Goal: Task Accomplishment & Management: Complete application form

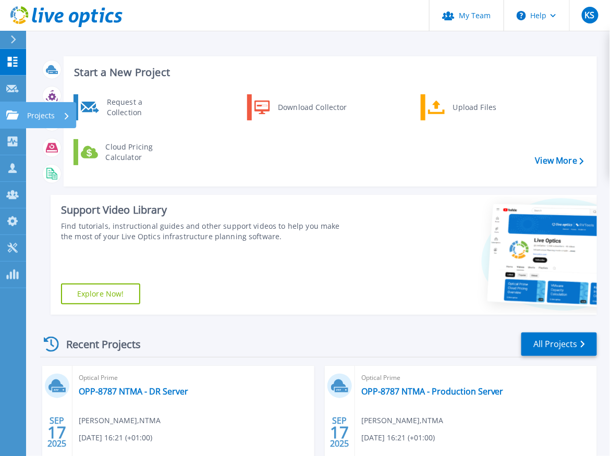
click at [32, 115] on p "Projects" at bounding box center [41, 115] width 28 height 27
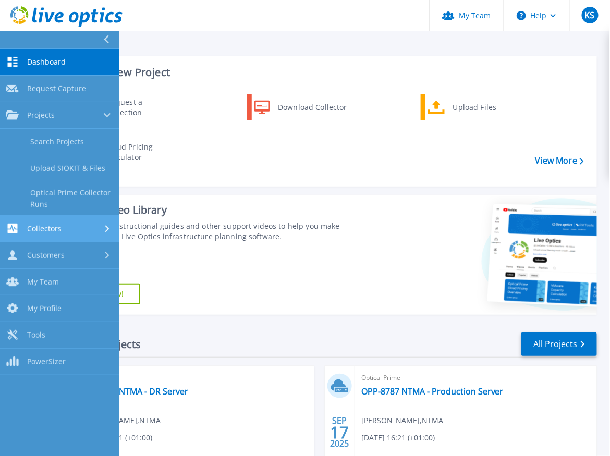
click at [52, 229] on span "Collectors" at bounding box center [44, 228] width 34 height 9
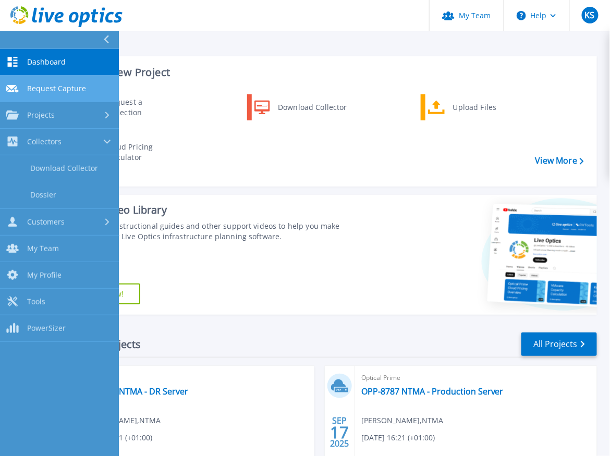
click at [54, 91] on span "Request Capture" at bounding box center [56, 88] width 59 height 9
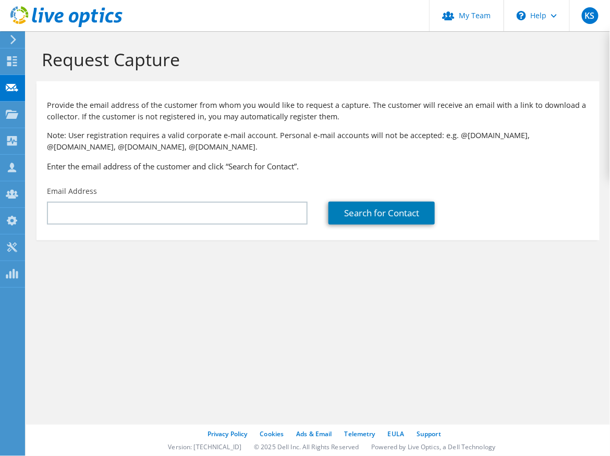
click at [137, 282] on section "Request Capture Provide the email address of the customer from whom you would l…" at bounding box center [318, 161] width 584 height 261
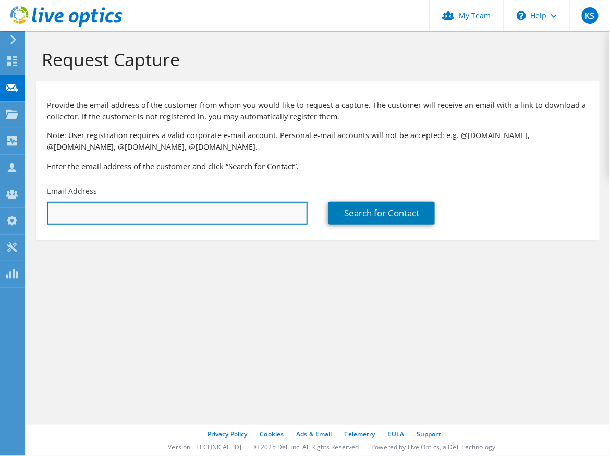
click at [188, 213] on input "text" at bounding box center [177, 213] width 261 height 23
click at [175, 212] on input "text" at bounding box center [177, 213] width 261 height 23
paste input "[EMAIL_ADDRESS][PERSON_NAME][DOMAIN_NAME]"
type input "[EMAIL_ADDRESS][PERSON_NAME][DOMAIN_NAME]"
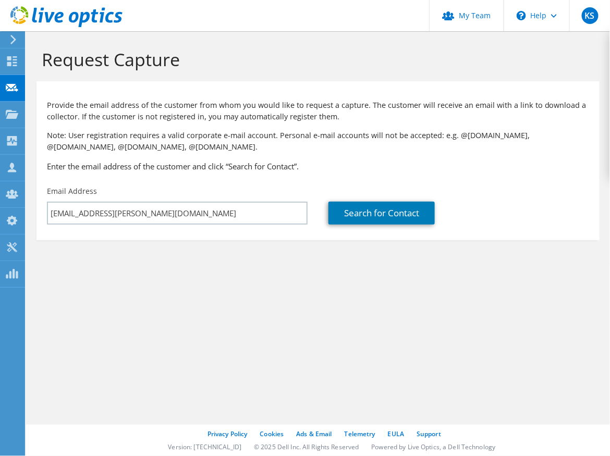
click at [286, 301] on div "Request Capture Provide the email address of the customer from whom you would l…" at bounding box center [318, 243] width 584 height 425
click at [371, 213] on link "Search for Contact" at bounding box center [382, 213] width 106 height 23
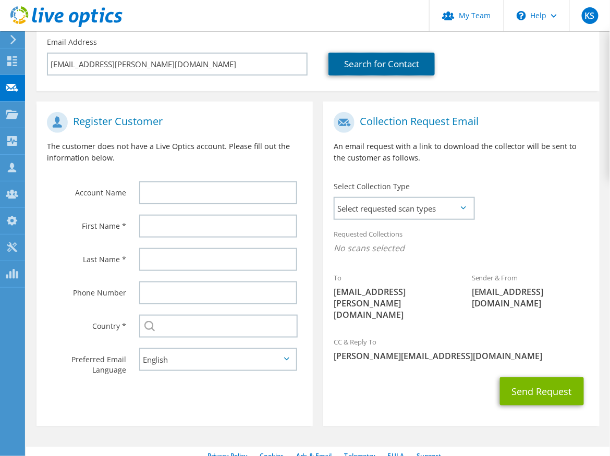
scroll to position [160, 0]
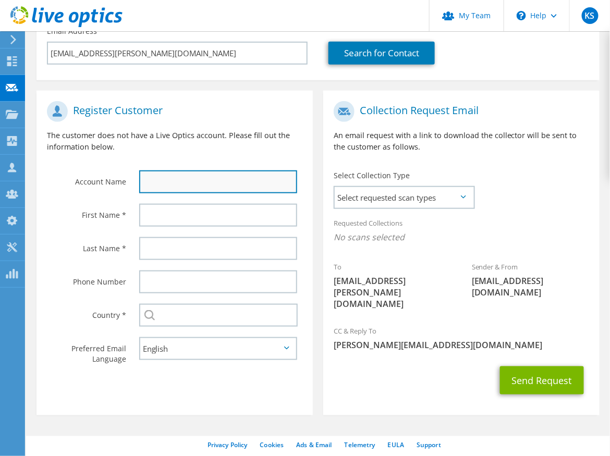
click at [178, 181] on input "text" at bounding box center [218, 182] width 158 height 23
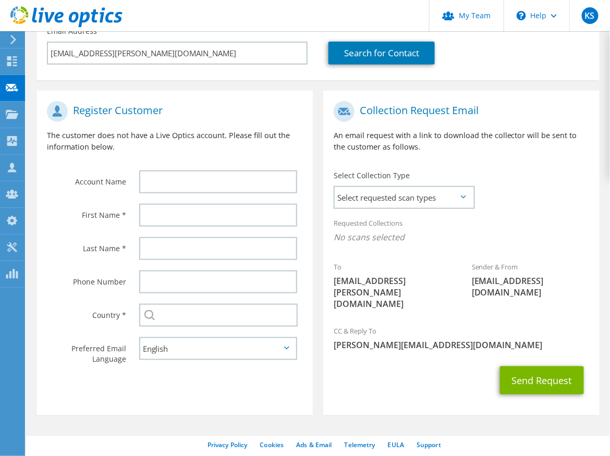
click at [176, 157] on div "Register Customer The customer does not have a Live Optics account. Please fill…" at bounding box center [175, 130] width 276 height 69
click at [463, 198] on icon at bounding box center [463, 197] width 5 height 3
click at [459, 200] on span "Select requested scan types" at bounding box center [404, 197] width 139 height 21
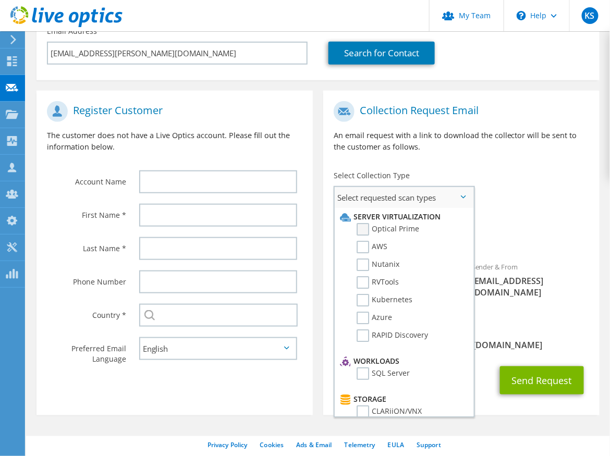
click at [384, 227] on label "Optical Prime" at bounding box center [388, 229] width 63 height 13
click at [0, 0] on input "Optical Prime" at bounding box center [0, 0] width 0 height 0
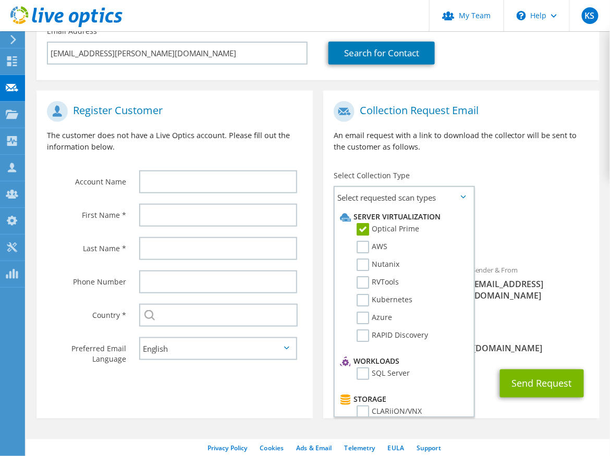
click at [534, 215] on div "Requested Collections No scans selected Optical Prime" at bounding box center [461, 233] width 276 height 42
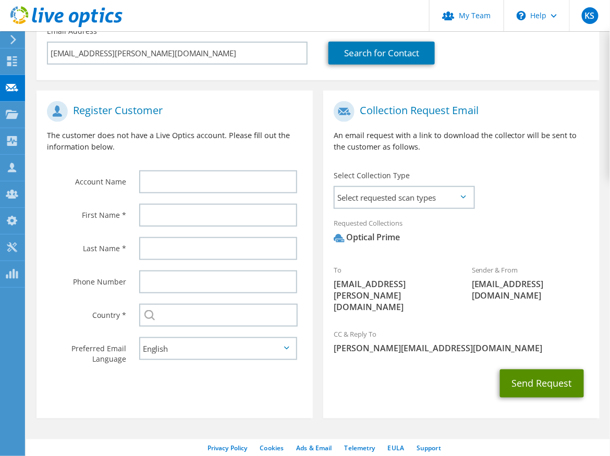
click at [544, 376] on button "Send Request" at bounding box center [542, 384] width 84 height 28
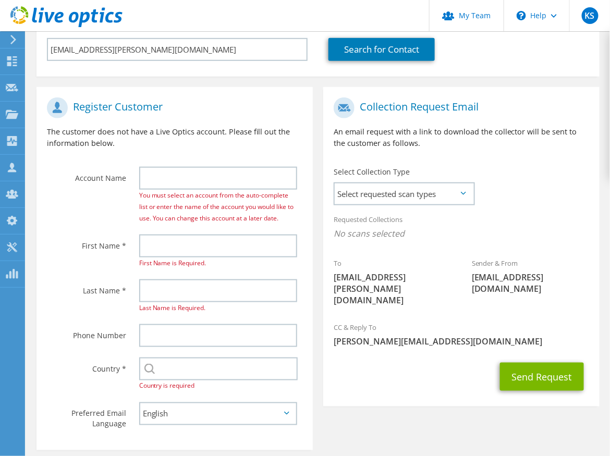
scroll to position [167, 0]
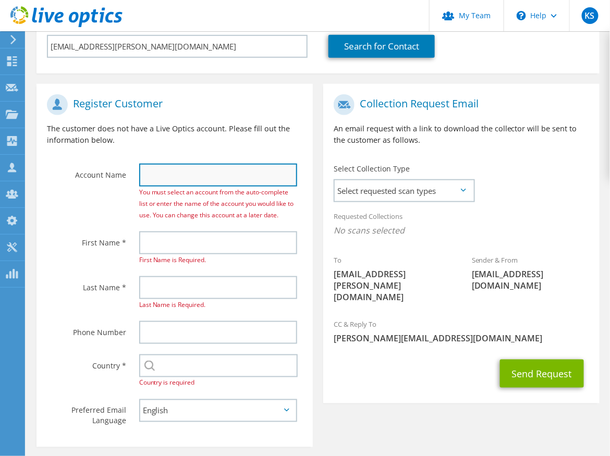
click at [212, 181] on input "text" at bounding box center [218, 175] width 158 height 23
type input "s"
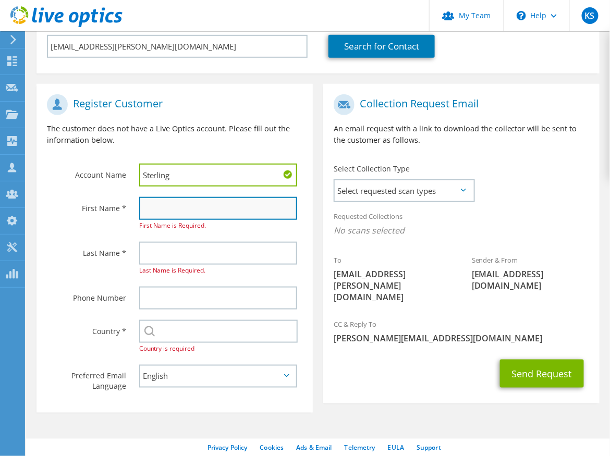
click at [207, 208] on input "text" at bounding box center [218, 208] width 158 height 23
click at [201, 173] on input "Sterling" at bounding box center [218, 175] width 158 height 23
click at [189, 205] on input "text" at bounding box center [218, 208] width 158 height 23
drag, startPoint x: 205, startPoint y: 176, endPoint x: 139, endPoint y: 177, distance: 66.3
click at [139, 177] on input "Sterling PSL" at bounding box center [218, 175] width 158 height 23
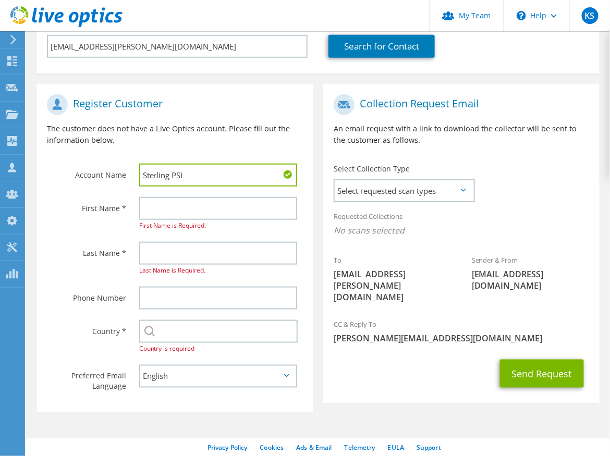
paste input "harma Solutions"
type input "Sterling Pharma Solutions"
click at [176, 214] on input "text" at bounding box center [218, 208] width 158 height 23
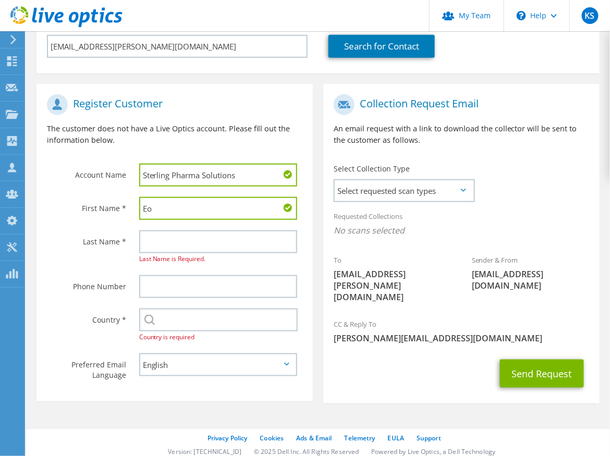
type input "E"
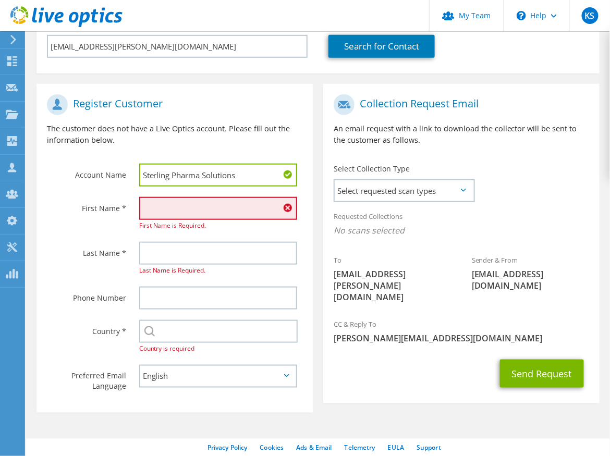
click at [195, 211] on input "text" at bounding box center [218, 208] width 158 height 23
click at [150, 257] on input "text" at bounding box center [218, 253] width 158 height 23
paste input "Eoin.McCormack@sterlingpsl.com"
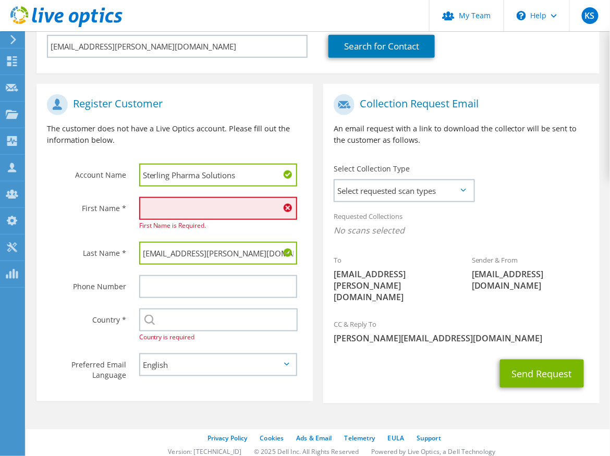
drag, startPoint x: 205, startPoint y: 252, endPoint x: 272, endPoint y: 255, distance: 67.3
click at [272, 255] on input "Eoin.McCormack@sterlingpsl.com" at bounding box center [218, 253] width 158 height 23
drag, startPoint x: 162, startPoint y: 255, endPoint x: 136, endPoint y: 257, distance: 26.1
click at [136, 257] on div "Eoin.McCormack" at bounding box center [221, 253] width 184 height 33
type input "McCormack"
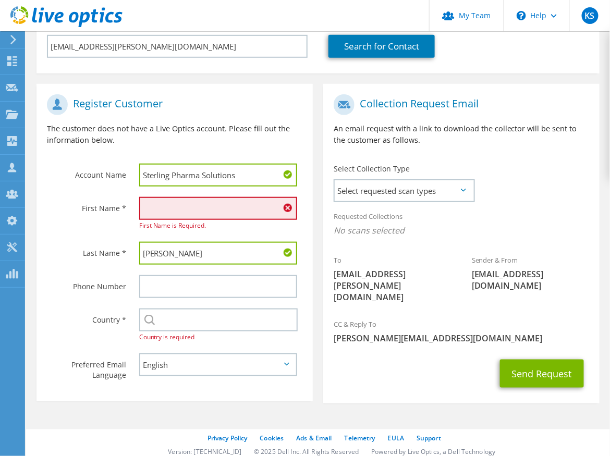
click at [176, 208] on input "text" at bounding box center [218, 208] width 158 height 23
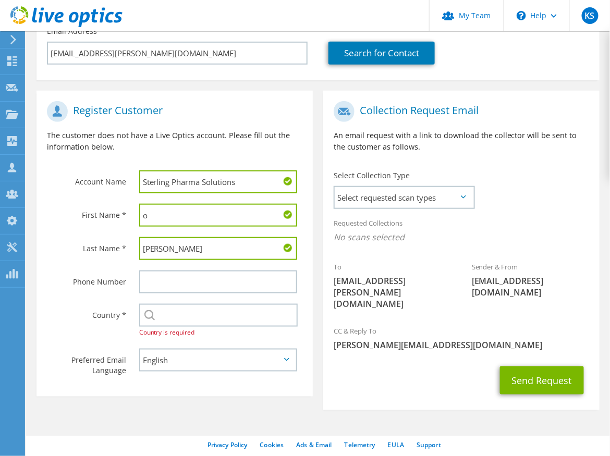
scroll to position [0, 0]
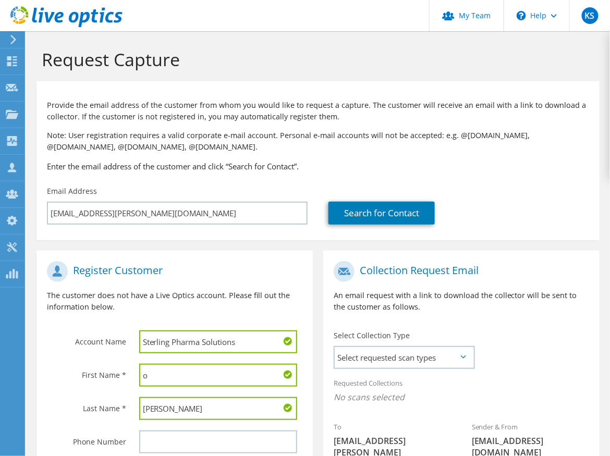
type input "o"
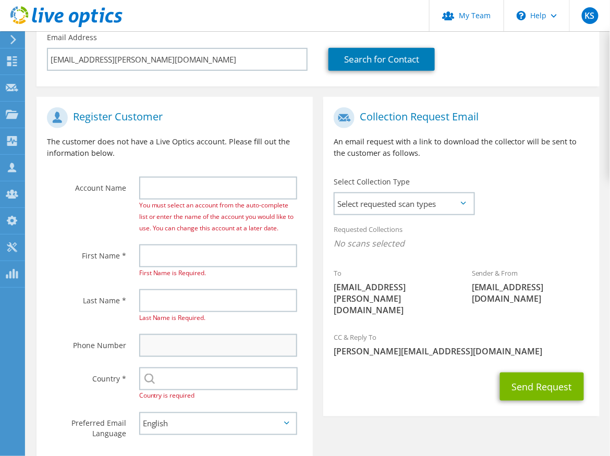
scroll to position [167, 0]
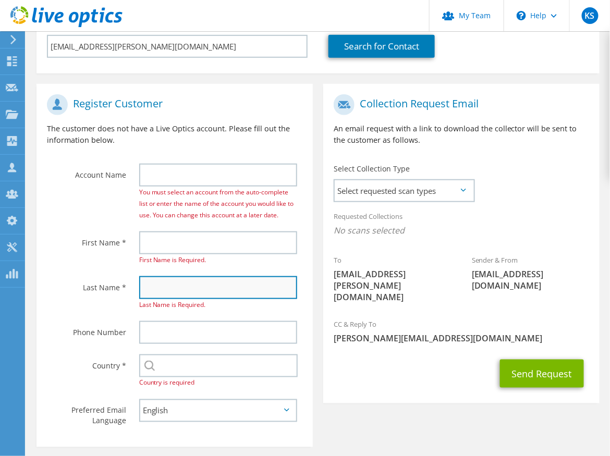
click at [172, 293] on input "text" at bounding box center [218, 287] width 158 height 23
paste input "[EMAIL_ADDRESS][PERSON_NAME][DOMAIN_NAME]"
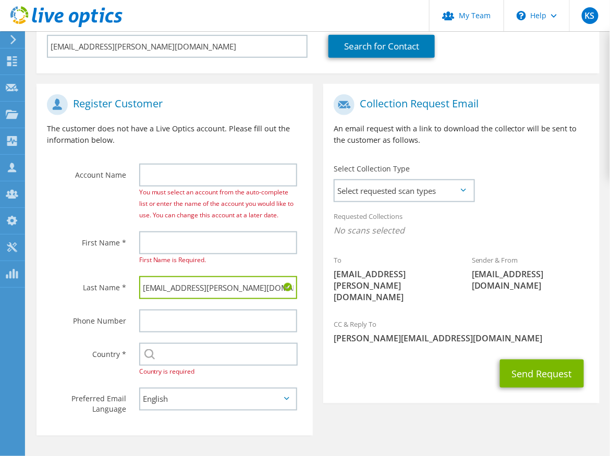
drag, startPoint x: 265, startPoint y: 289, endPoint x: 205, endPoint y: 292, distance: 60.1
click at [205, 292] on input "[EMAIL_ADDRESS][PERSON_NAME][DOMAIN_NAME]" at bounding box center [218, 287] width 158 height 23
drag, startPoint x: 161, startPoint y: 289, endPoint x: 129, endPoint y: 289, distance: 31.8
click at [129, 289] on div "Eoin.McCormack" at bounding box center [221, 287] width 184 height 33
type input "McCormack"
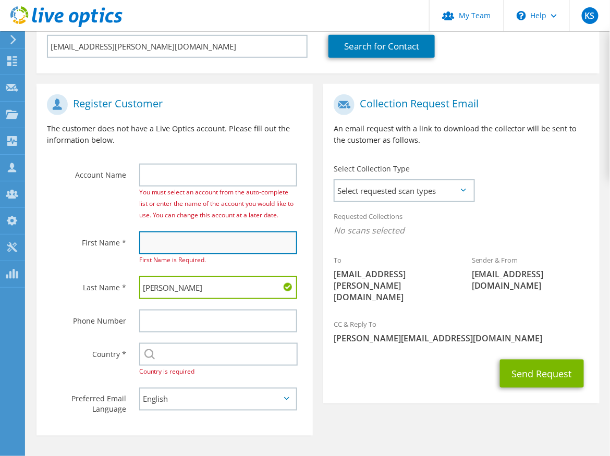
click at [155, 244] on input "text" at bounding box center [218, 243] width 158 height 23
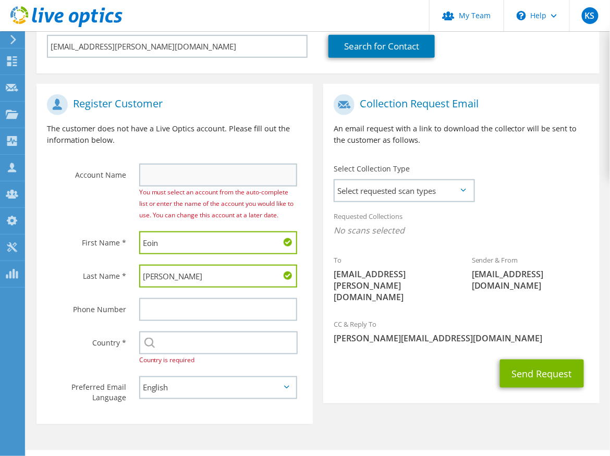
type input "Eoin"
click at [193, 173] on input "text" at bounding box center [218, 175] width 158 height 23
click at [160, 174] on input "text" at bounding box center [218, 175] width 158 height 23
paste input "Sterling Pharma Solutions"
type input "Sterling Pharma Solutions"
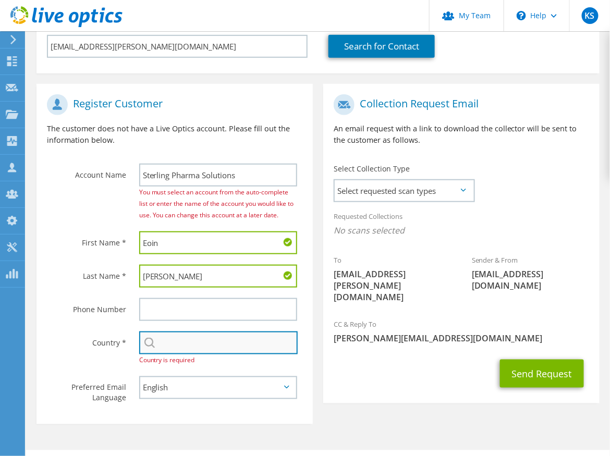
click at [184, 347] on input "text" at bounding box center [218, 343] width 159 height 23
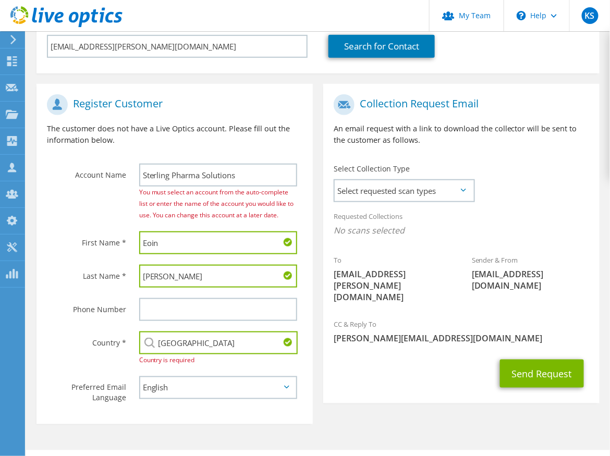
type input "[GEOGRAPHIC_DATA]"
click at [96, 364] on div "Country * Select Andorra United Arab Emirates Afghanistan Antigua and Barbuda A…" at bounding box center [175, 348] width 276 height 45
click at [441, 404] on div "Register Customer The customer does not have a Live Optics account. Please fill…" at bounding box center [318, 252] width 574 height 356
click at [98, 206] on div "Account Name Sterling Pharma Solutions You must select an account from the auto…" at bounding box center [175, 157] width 276 height 137
click at [183, 246] on input "Eoin" at bounding box center [218, 243] width 158 height 23
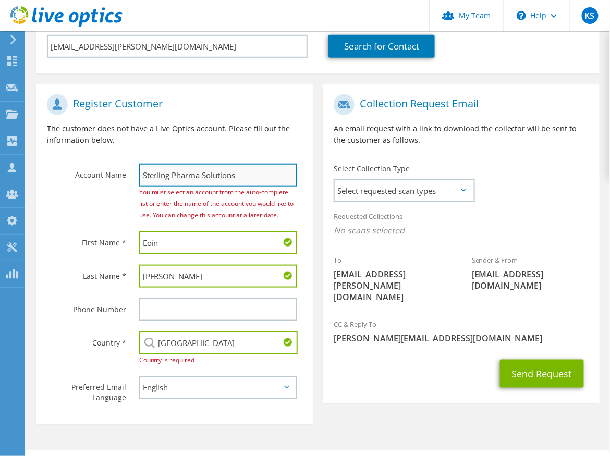
click at [237, 175] on input "Sterling Pharma Solutions" at bounding box center [218, 175] width 158 height 23
click at [500, 360] on button "Send Request" at bounding box center [542, 374] width 84 height 28
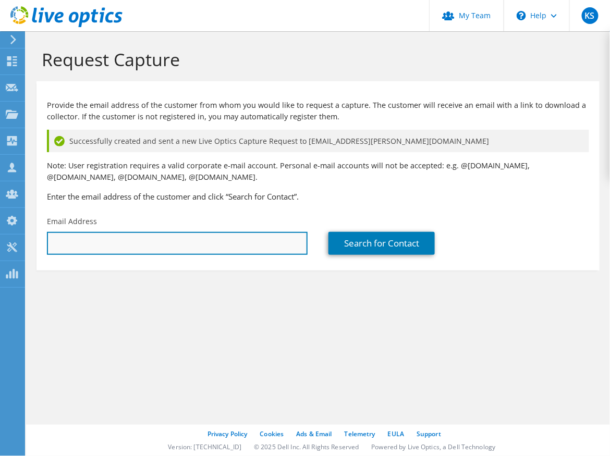
click at [196, 242] on input "text" at bounding box center [177, 243] width 261 height 23
type input "Eoin.McCormack@sterlingpsl.com"
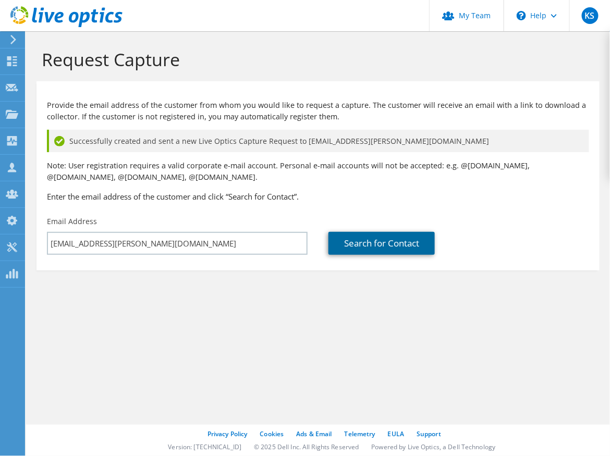
click at [384, 246] on link "Search for Contact" at bounding box center [382, 243] width 106 height 23
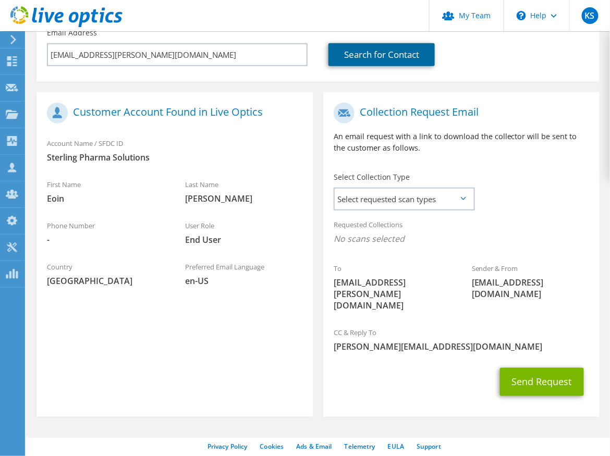
scroll to position [190, 0]
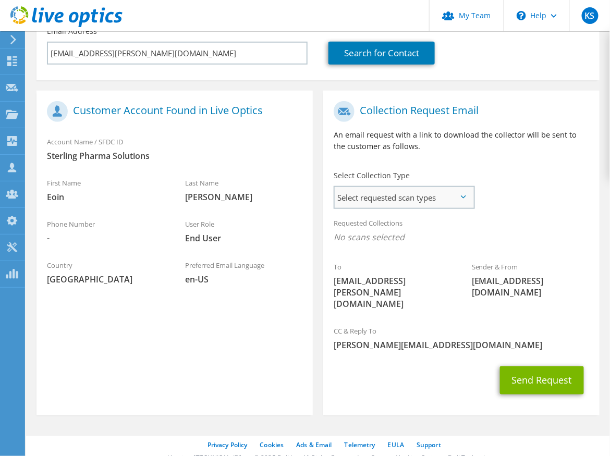
click at [443, 200] on span "Select requested scan types" at bounding box center [404, 197] width 139 height 21
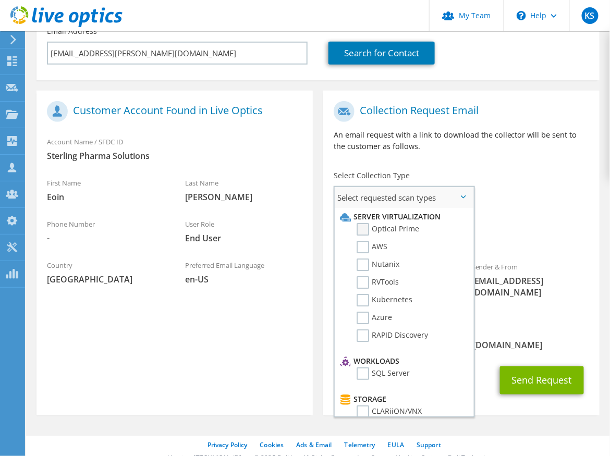
click at [366, 231] on label "Optical Prime" at bounding box center [388, 229] width 63 height 13
click at [0, 0] on input "Optical Prime" at bounding box center [0, 0] width 0 height 0
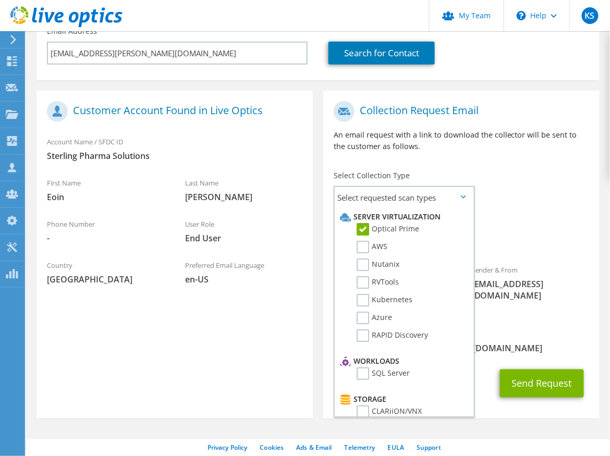
click at [545, 245] on span "Optical Prime" at bounding box center [462, 240] width 256 height 17
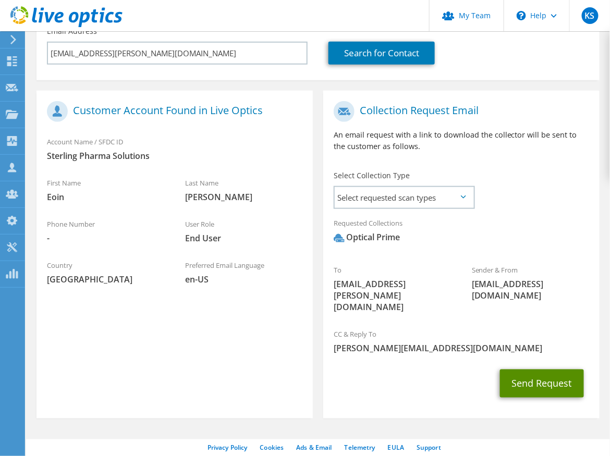
click at [538, 374] on button "Send Request" at bounding box center [542, 384] width 84 height 28
